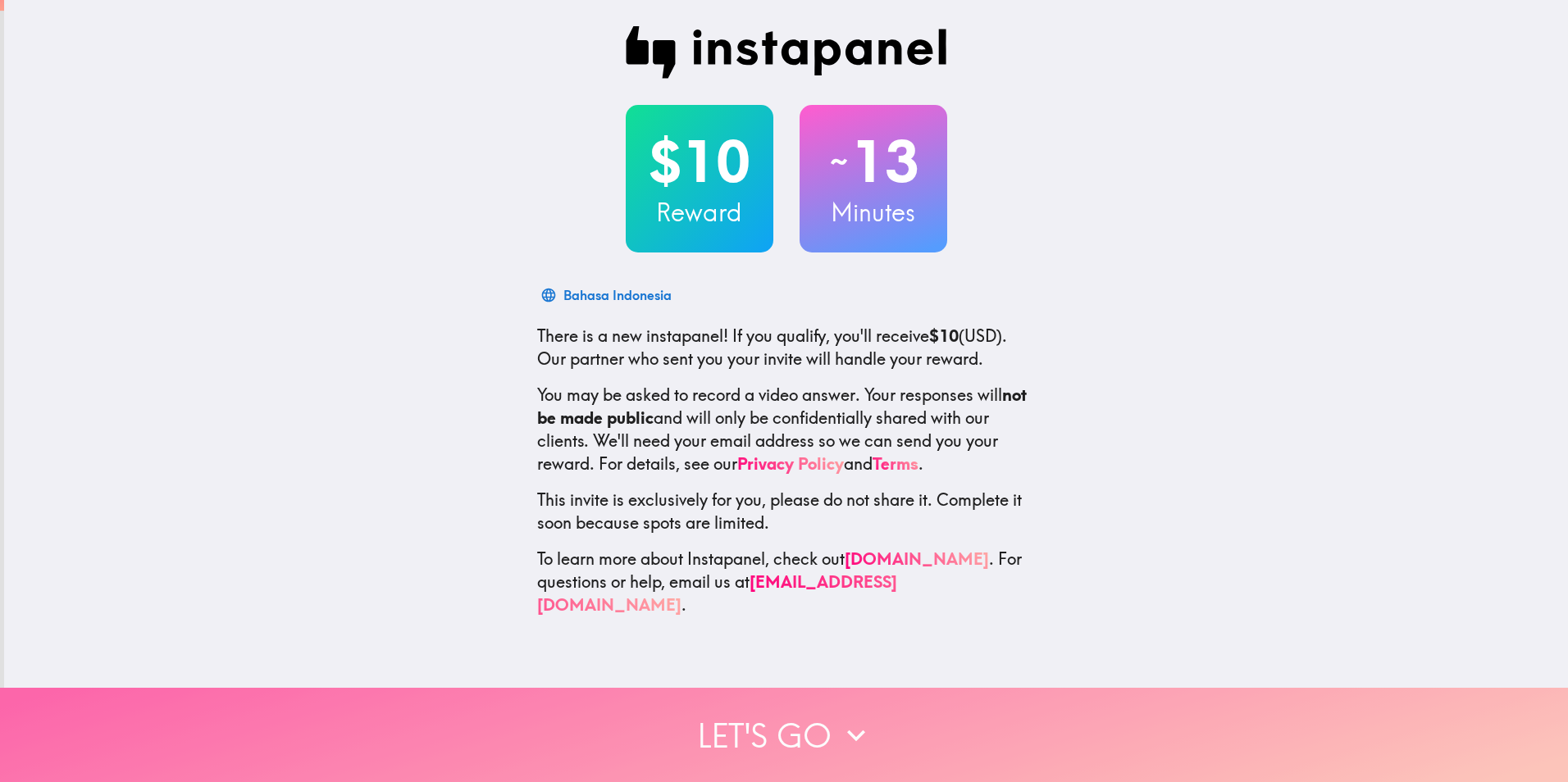
click at [787, 708] on button "Let's go" at bounding box center [784, 735] width 1568 height 94
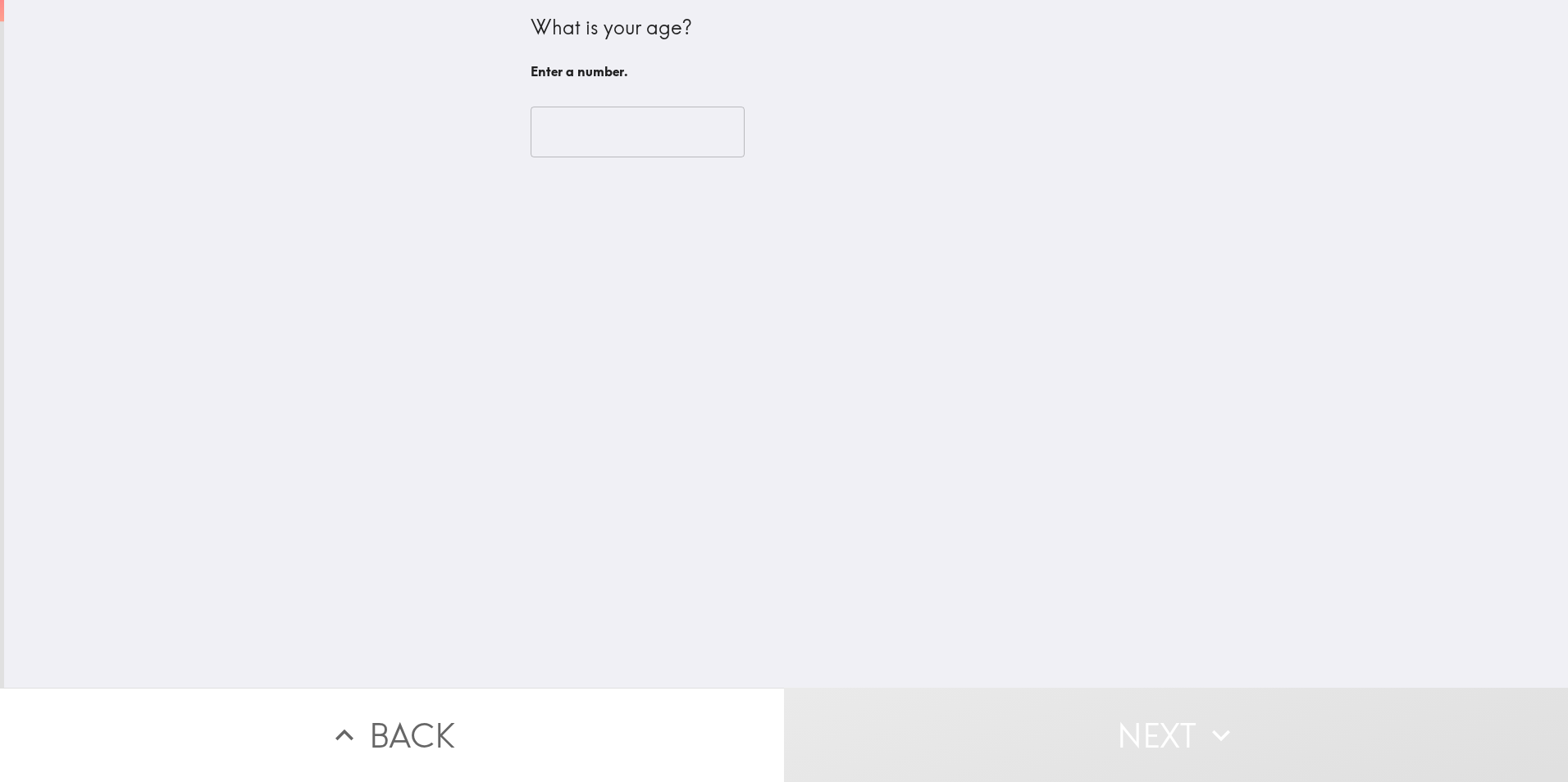
click at [599, 128] on input "number" at bounding box center [637, 132] width 214 height 51
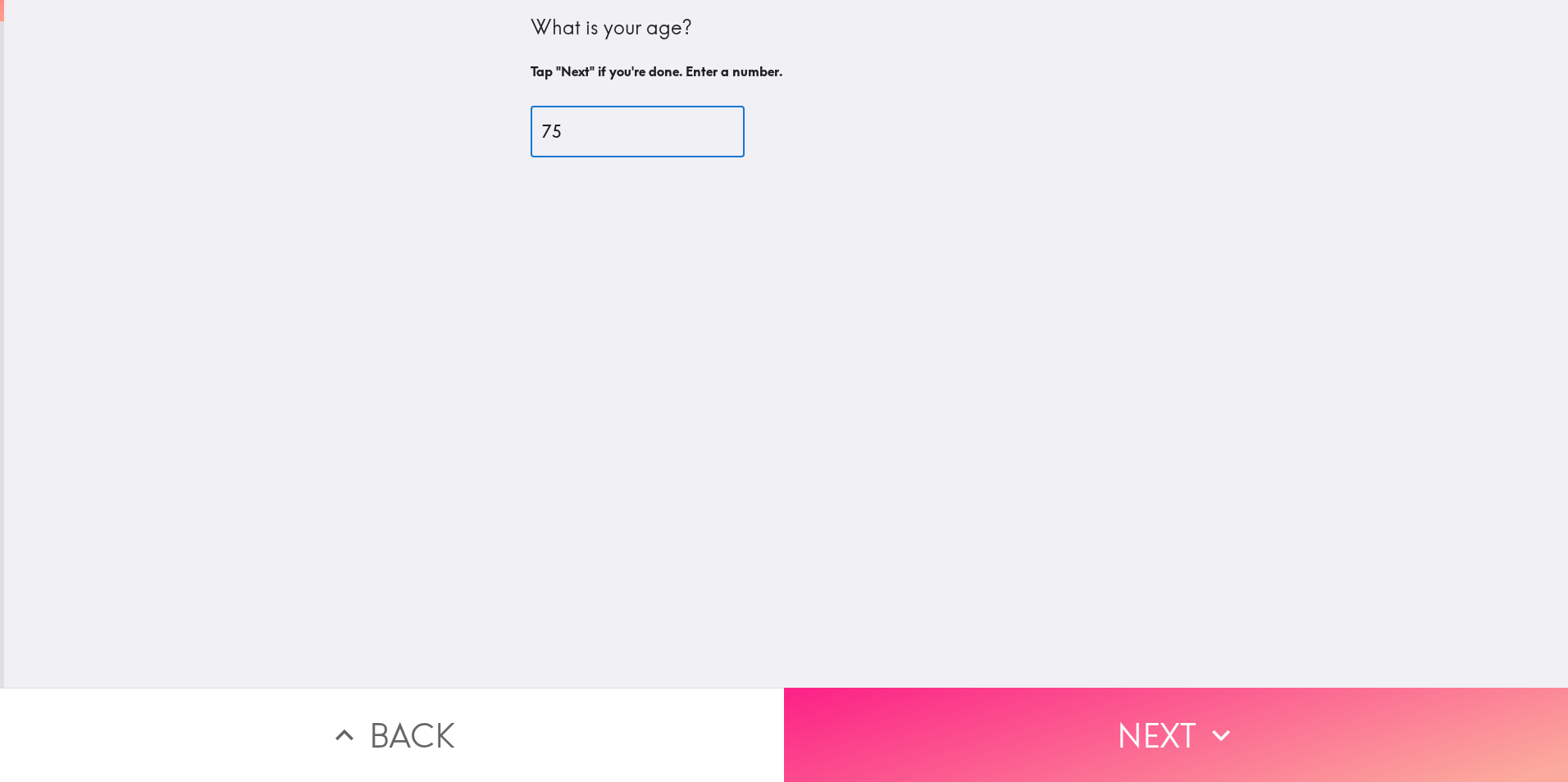
type input "75"
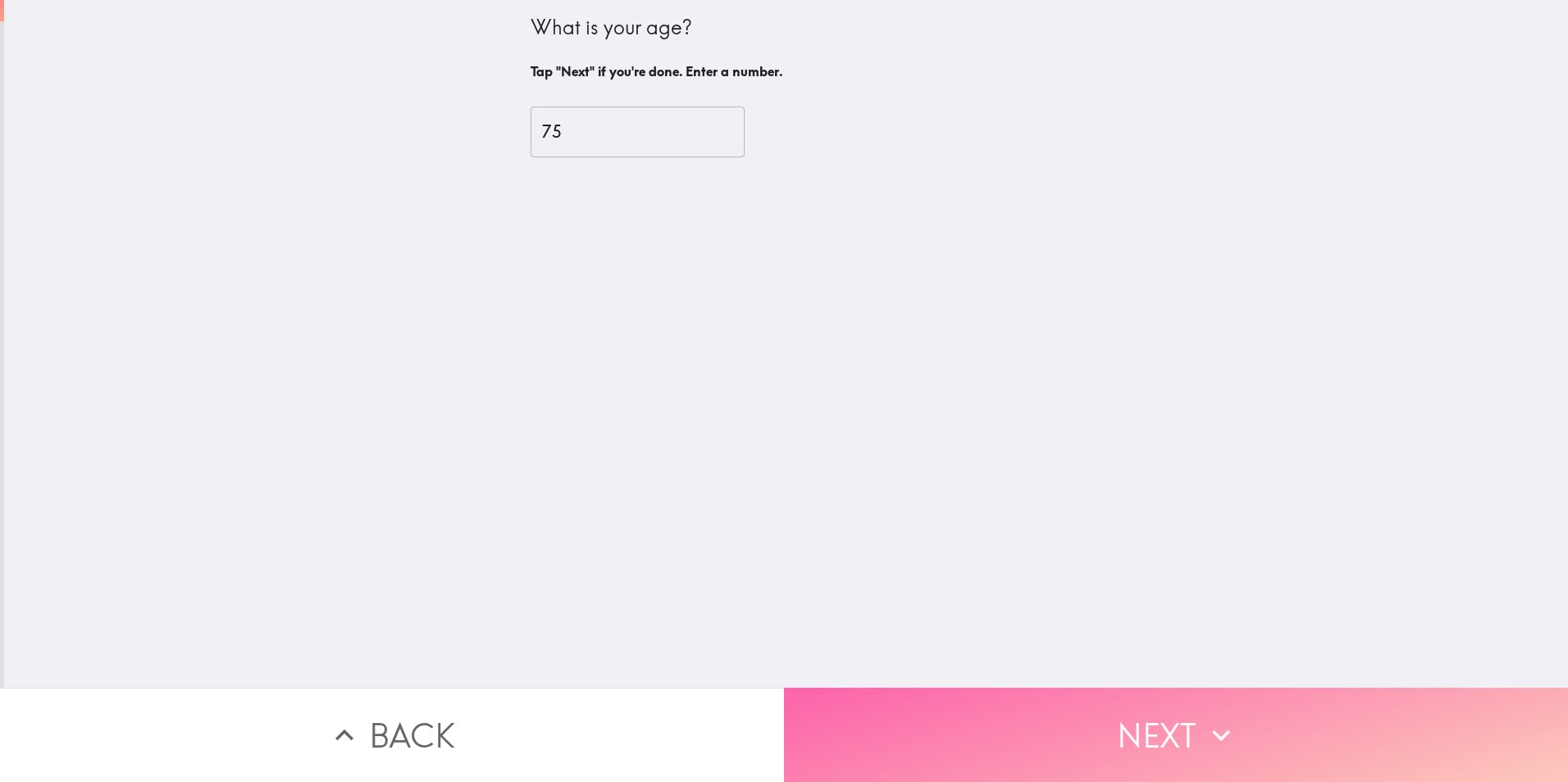
click at [864, 710] on button "Next" at bounding box center [1176, 735] width 784 height 94
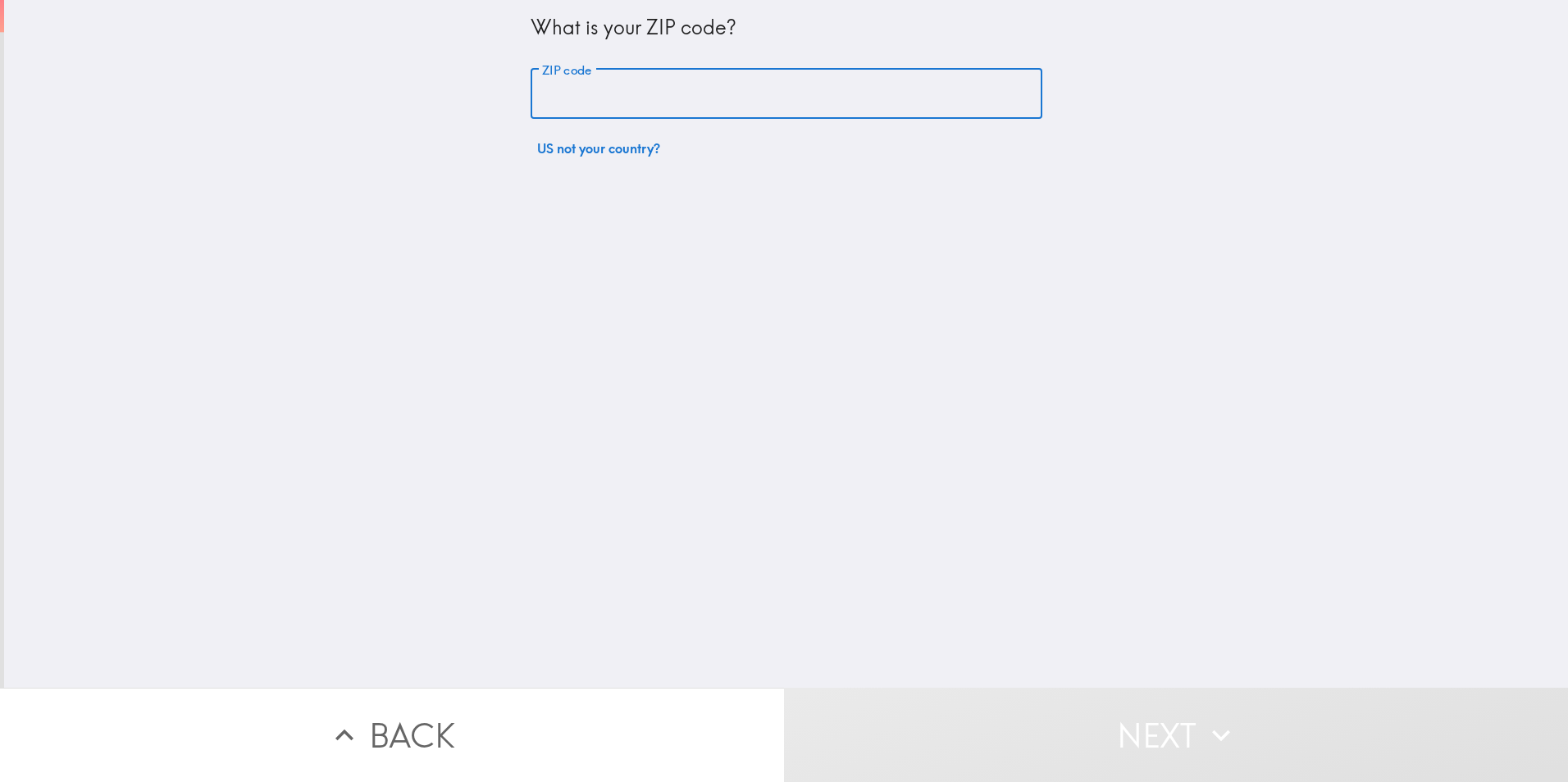
click at [765, 107] on input "ZIP code" at bounding box center [786, 94] width 511 height 51
type input "97405"
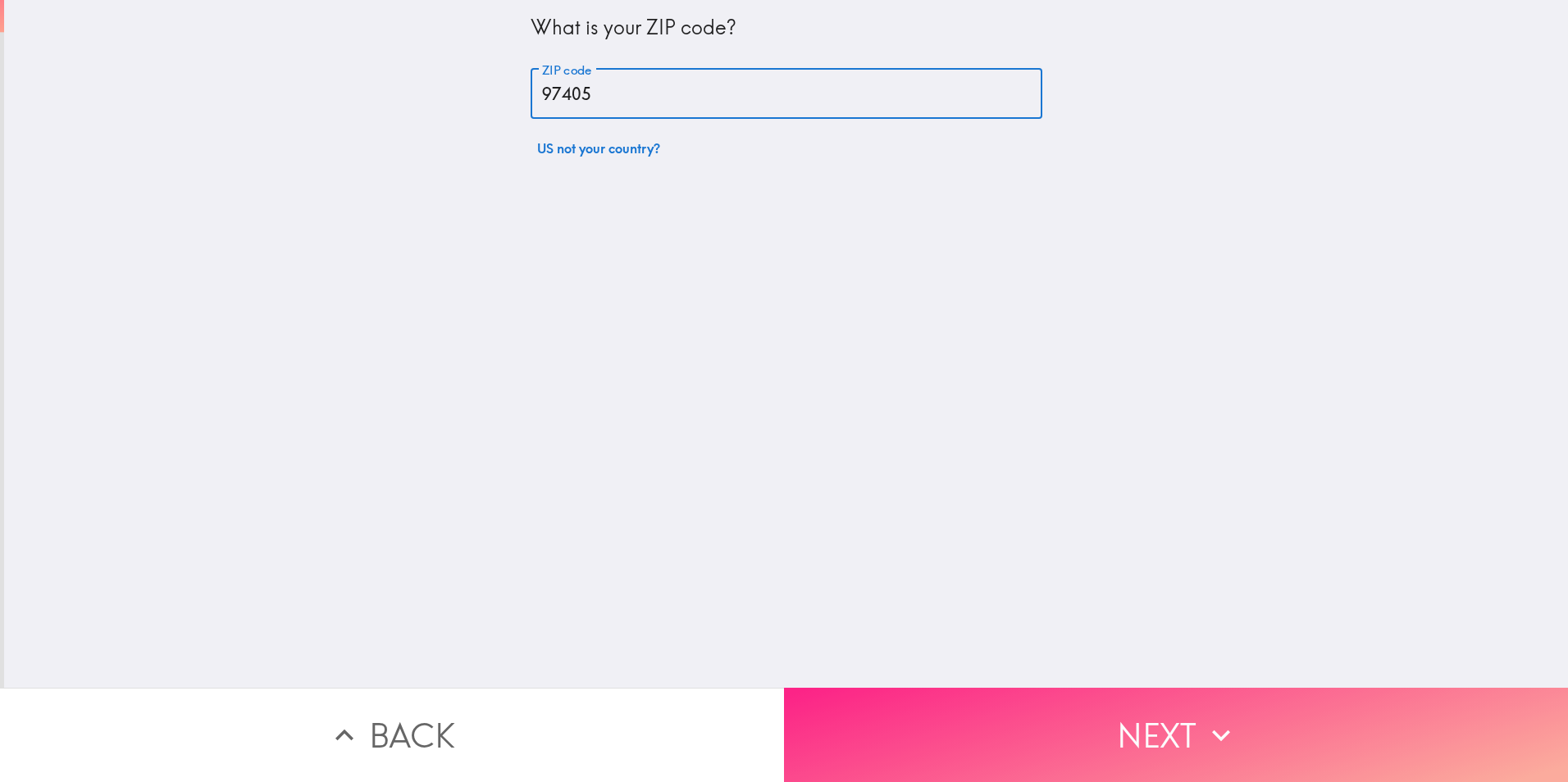
click at [980, 705] on button "Next" at bounding box center [1176, 735] width 784 height 94
